Goal: Task Accomplishment & Management: Complete application form

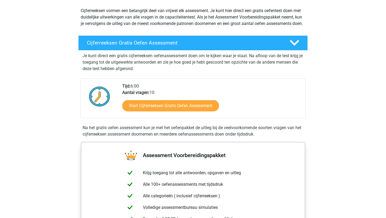
scroll to position [60, 0]
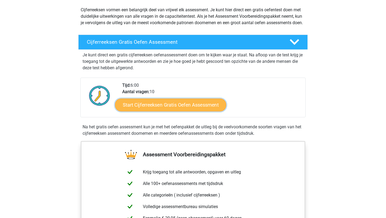
click at [134, 111] on link "Start Cijferreeksen Gratis Oefen Assessment" at bounding box center [170, 104] width 111 height 13
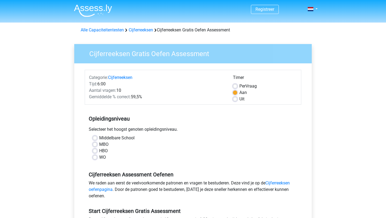
click at [98, 143] on div "MBO" at bounding box center [193, 144] width 201 height 6
click at [99, 144] on label "MBO" at bounding box center [103, 144] width 9 height 6
click at [96, 144] on input "MBO" at bounding box center [95, 143] width 4 height 5
radio input "true"
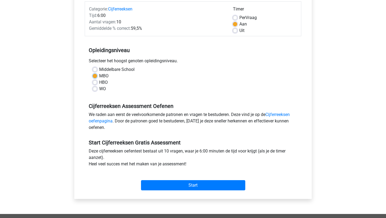
scroll to position [70, 0]
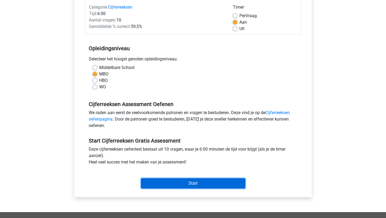
click at [156, 182] on input "Start" at bounding box center [193, 183] width 104 height 10
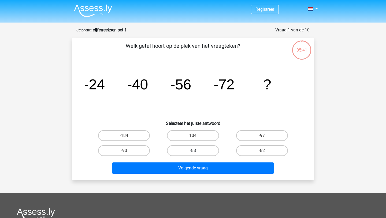
click at [204, 150] on label "-88" at bounding box center [193, 150] width 52 height 11
click at [197, 150] on input "-88" at bounding box center [194, 151] width 3 height 3
radio input "true"
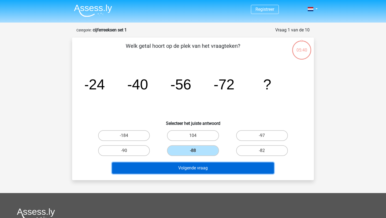
click at [204, 170] on button "Volgende vraag" at bounding box center [193, 167] width 162 height 11
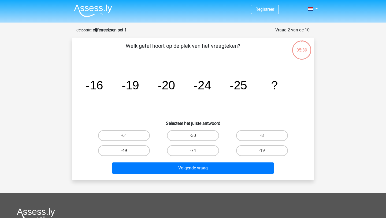
scroll to position [27, 0]
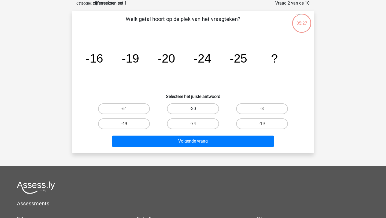
click at [201, 107] on label "-30" at bounding box center [193, 108] width 52 height 11
click at [197, 109] on input "-30" at bounding box center [194, 110] width 3 height 3
radio input "true"
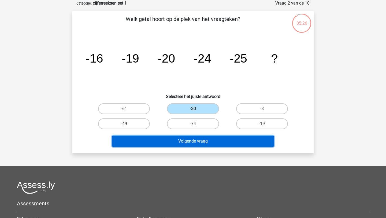
click at [196, 139] on button "Volgende vraag" at bounding box center [193, 140] width 162 height 11
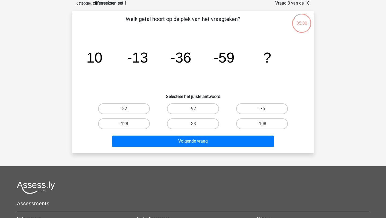
click at [257, 108] on label "-76" at bounding box center [262, 108] width 52 height 11
click at [262, 109] on input "-76" at bounding box center [263, 110] width 3 height 3
radio input "true"
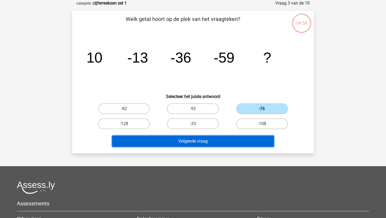
click at [220, 145] on button "Volgende vraag" at bounding box center [193, 140] width 162 height 11
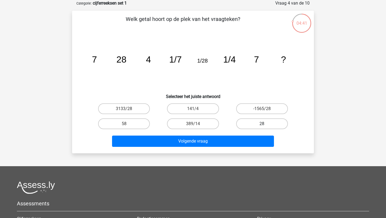
click at [261, 122] on label "28" at bounding box center [262, 123] width 52 height 11
click at [262, 124] on input "28" at bounding box center [263, 125] width 3 height 3
radio input "true"
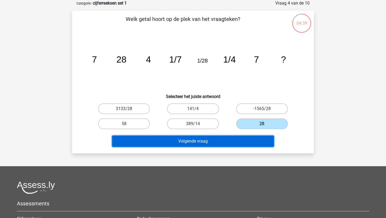
click at [239, 140] on button "Volgende vraag" at bounding box center [193, 140] width 162 height 11
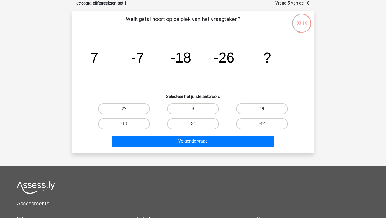
click at [181, 122] on label "-31" at bounding box center [193, 123] width 52 height 11
click at [193, 124] on input "-31" at bounding box center [194, 125] width 3 height 3
radio input "true"
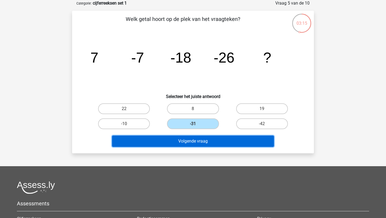
click at [185, 142] on button "Volgende vraag" at bounding box center [193, 140] width 162 height 11
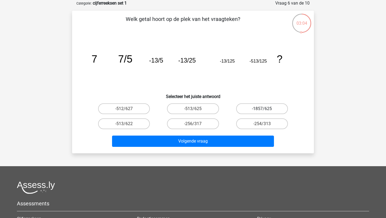
click at [255, 109] on label "-1857/625" at bounding box center [262, 108] width 52 height 11
click at [262, 109] on input "-1857/625" at bounding box center [263, 110] width 3 height 3
radio input "true"
click at [140, 124] on label "-513/622" at bounding box center [124, 123] width 52 height 11
click at [128, 124] on input "-513/622" at bounding box center [125, 125] width 3 height 3
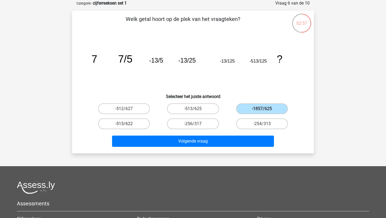
radio input "true"
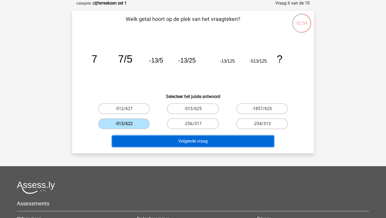
click at [189, 145] on button "Volgende vraag" at bounding box center [193, 140] width 162 height 11
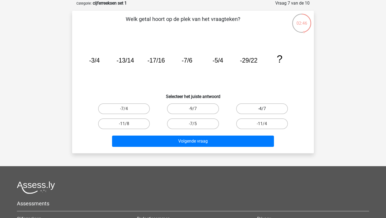
click at [253, 111] on label "-4/7" at bounding box center [262, 108] width 52 height 11
click at [262, 111] on input "-4/7" at bounding box center [263, 110] width 3 height 3
radio input "true"
click at [204, 109] on label "-9/7" at bounding box center [193, 108] width 52 height 11
click at [197, 109] on input "-9/7" at bounding box center [194, 110] width 3 height 3
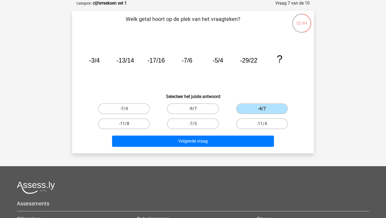
radio input "true"
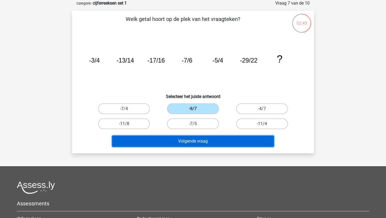
click at [218, 140] on button "Volgende vraag" at bounding box center [193, 140] width 162 height 11
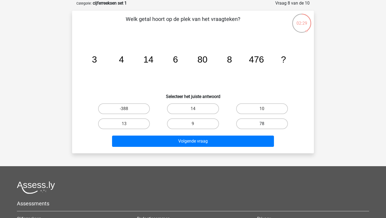
click at [248, 125] on label "78" at bounding box center [262, 123] width 52 height 11
click at [262, 125] on input "78" at bounding box center [263, 125] width 3 height 3
radio input "true"
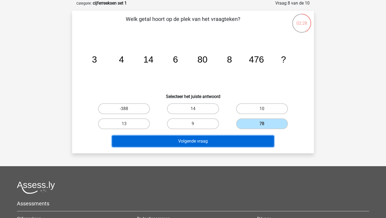
click at [239, 141] on button "Volgende vraag" at bounding box center [193, 140] width 162 height 11
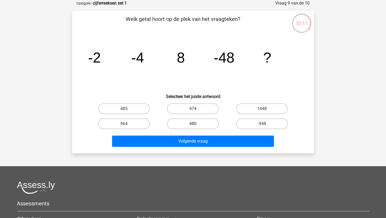
click at [189, 120] on label "480" at bounding box center [193, 123] width 52 height 11
click at [193, 124] on input "480" at bounding box center [194, 125] width 3 height 3
radio input "true"
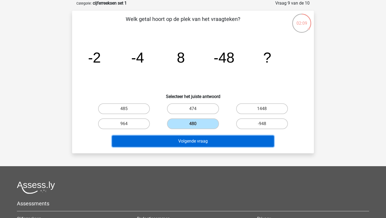
click at [193, 141] on button "Volgende vraag" at bounding box center [193, 140] width 162 height 11
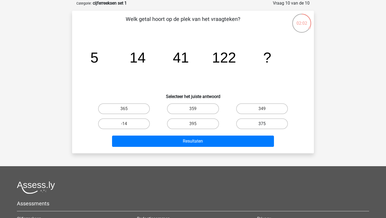
click at [254, 119] on label "375" at bounding box center [262, 123] width 52 height 11
click at [262, 124] on input "375" at bounding box center [263, 125] width 3 height 3
radio input "true"
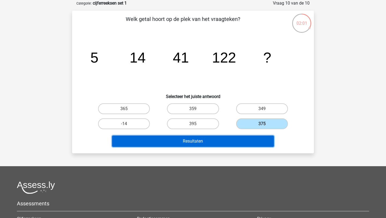
click at [247, 137] on button "Resultaten" at bounding box center [193, 140] width 162 height 11
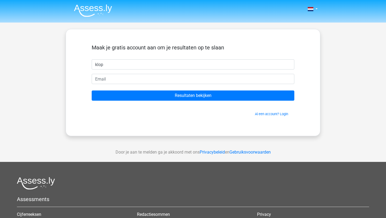
type input "klop"
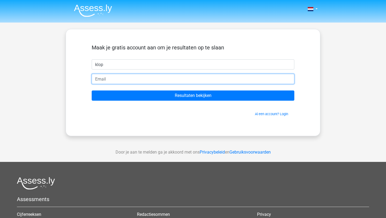
click at [212, 76] on input "email" at bounding box center [193, 79] width 203 height 10
type input "[EMAIL_ADDRESS][DOMAIN_NAME]"
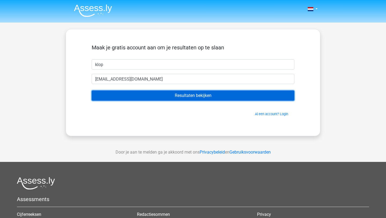
click at [157, 97] on input "Resultaten bekijken" at bounding box center [193, 95] width 203 height 10
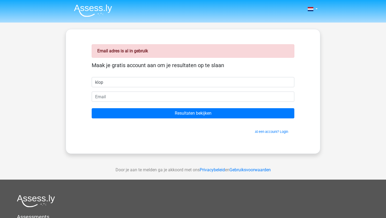
type input "klop"
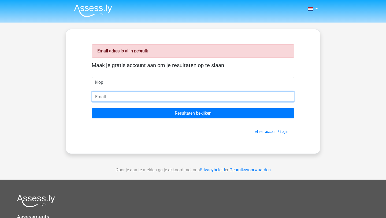
click at [146, 98] on input "email" at bounding box center [193, 96] width 203 height 10
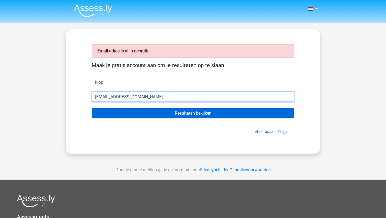
type input "[EMAIL_ADDRESS][DOMAIN_NAME]"
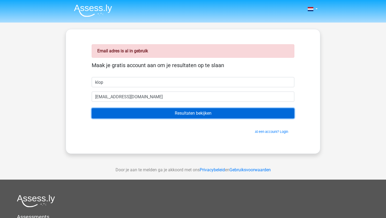
click at [140, 116] on input "Resultaten bekijken" at bounding box center [193, 113] width 203 height 10
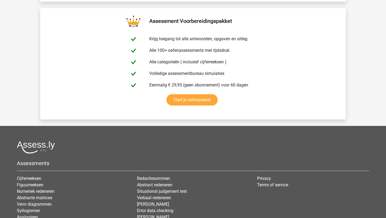
scroll to position [908, 0]
